Goal: Check status: Check status

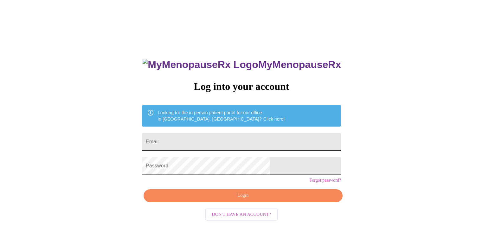
click at [204, 141] on input "Email" at bounding box center [241, 142] width 199 height 18
type input "[EMAIL_ADDRESS][DOMAIN_NAME]"
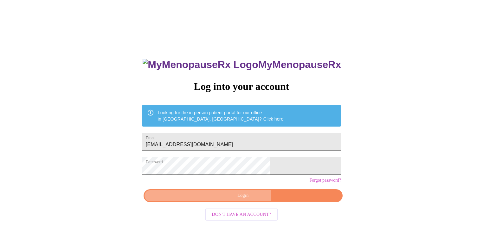
click at [243, 200] on span "Login" at bounding box center [243, 196] width 184 height 8
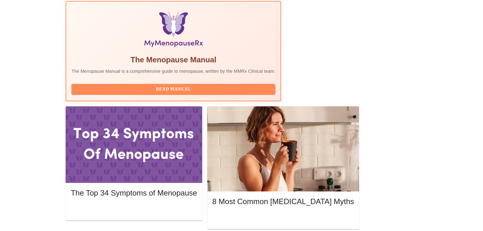
scroll to position [199, 0]
